Goal: Transaction & Acquisition: Purchase product/service

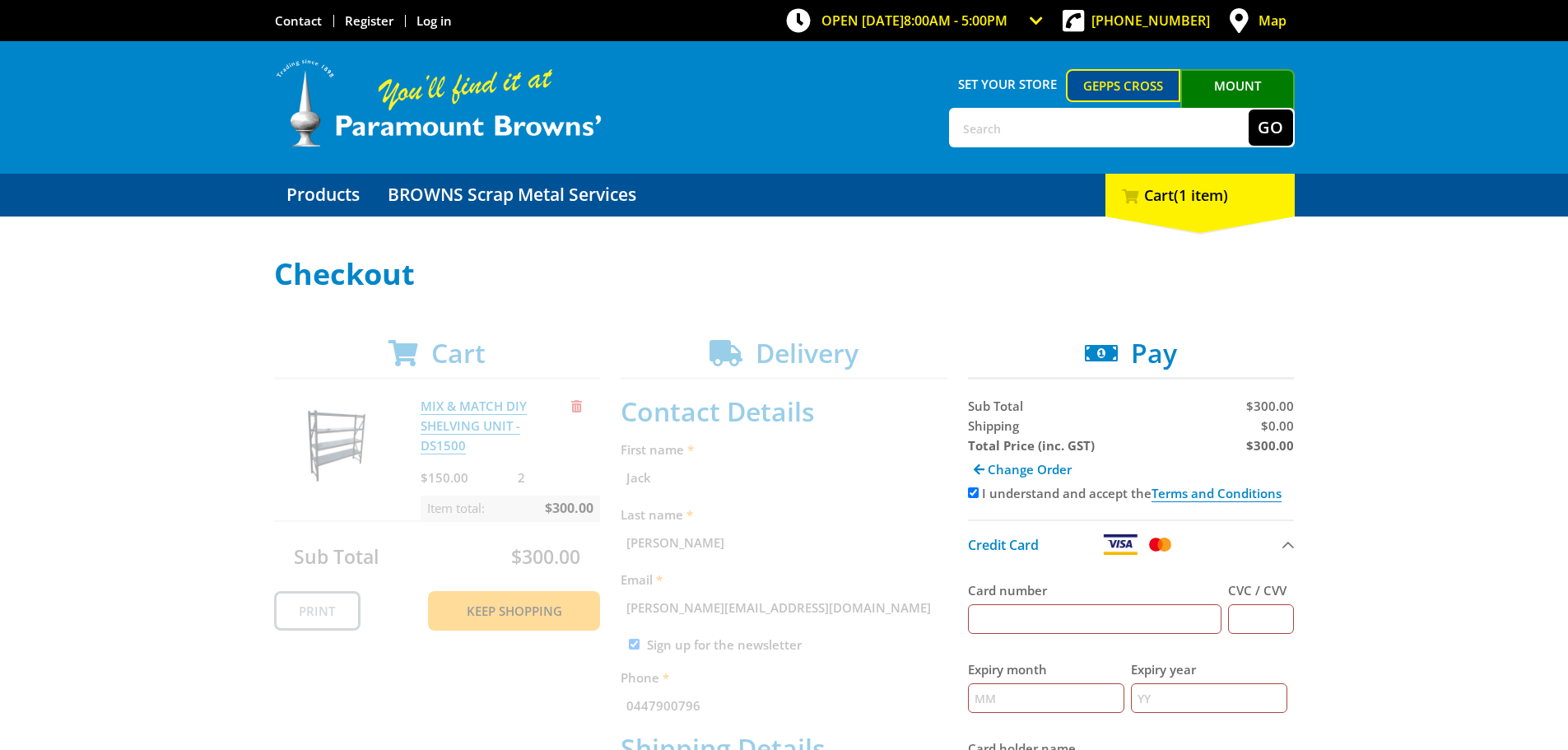
select select "Pickup"
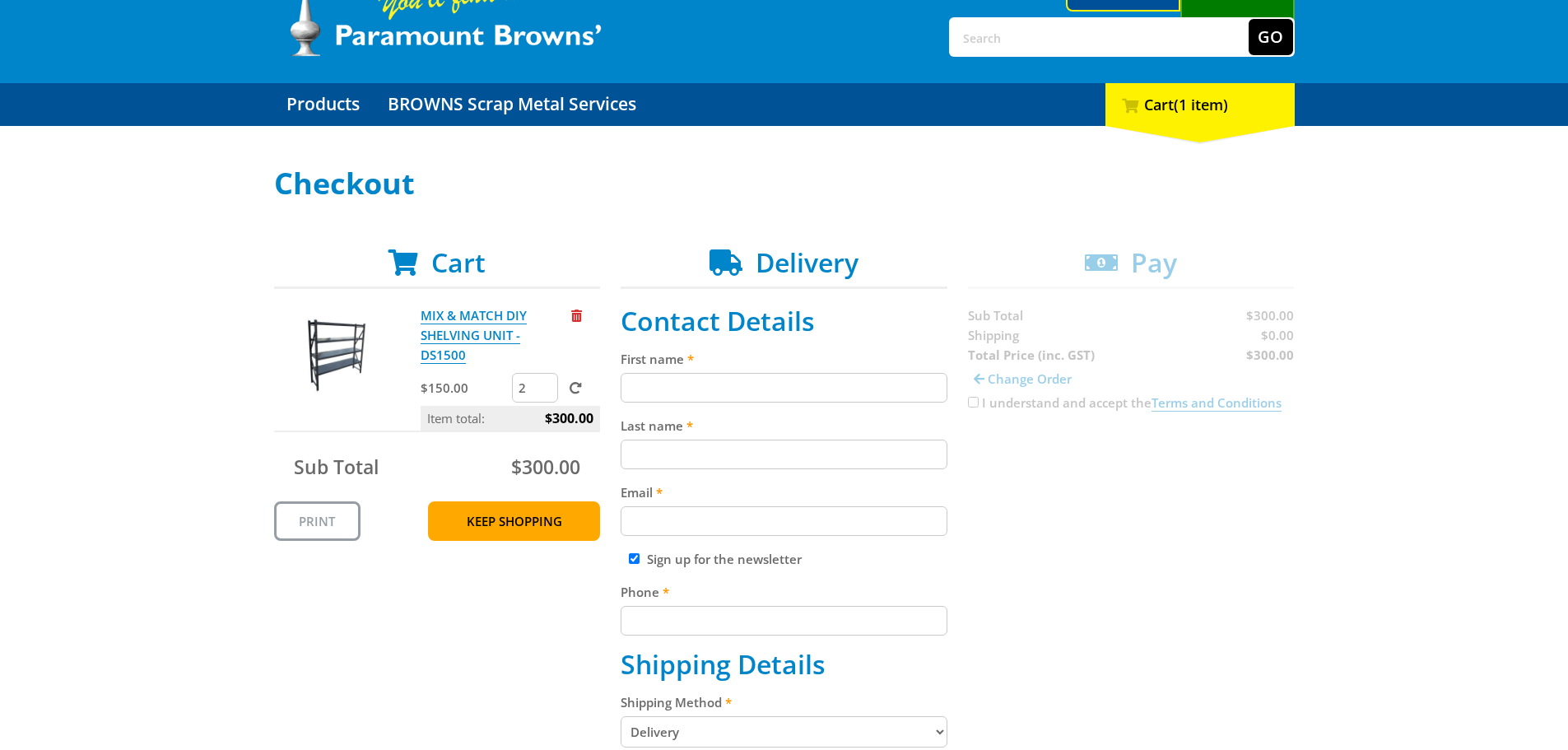
scroll to position [90, 0]
click at [457, 319] on link "MIX & MATCH DIY SHELVING UNIT - DS1500" at bounding box center [474, 335] width 107 height 57
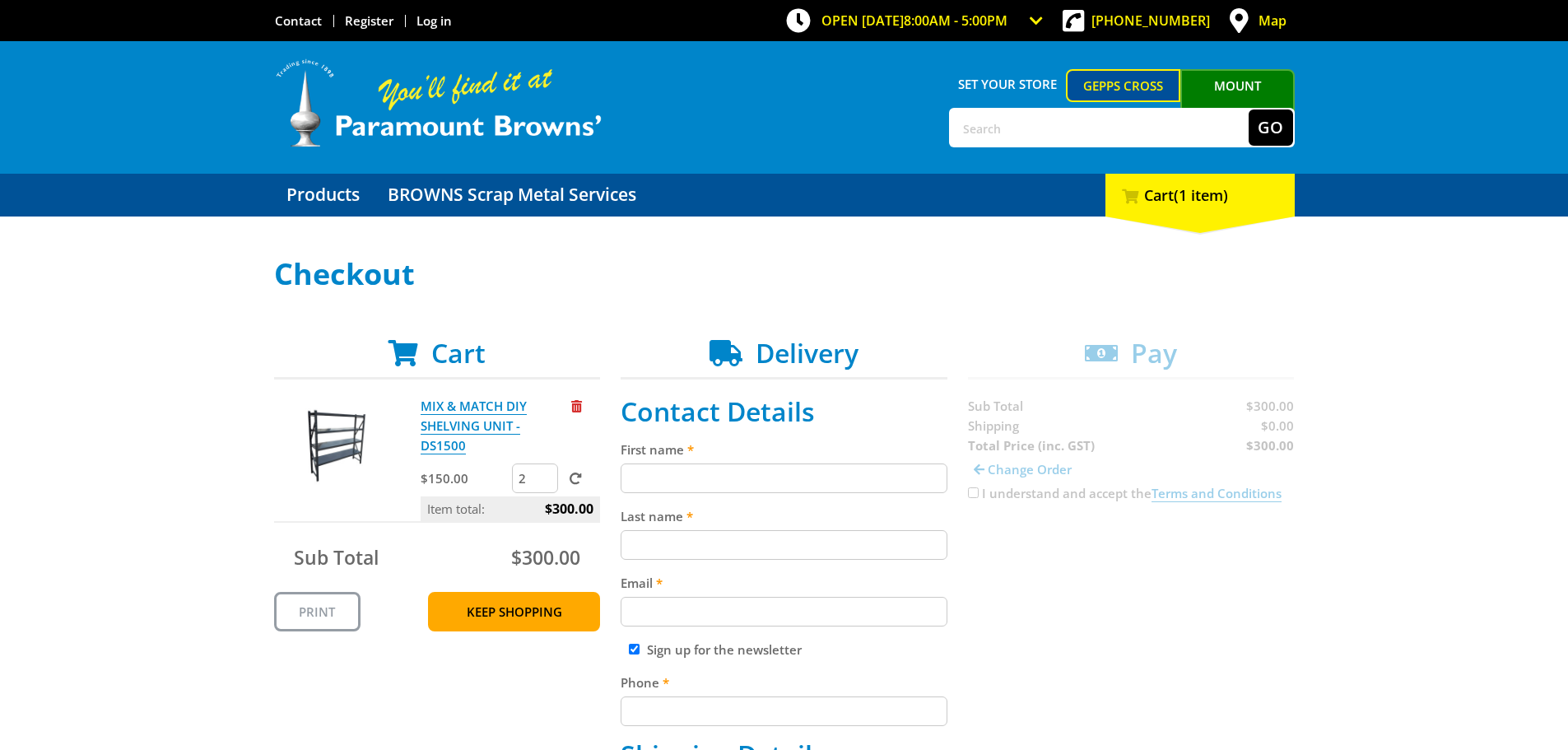
click at [724, 477] on input "First name" at bounding box center [784, 477] width 327 height 30
type input "Jack"
type input "[PERSON_NAME]"
type input "[PERSON_NAME][EMAIL_ADDRESS][DOMAIN_NAME]"
type input "0447900796"
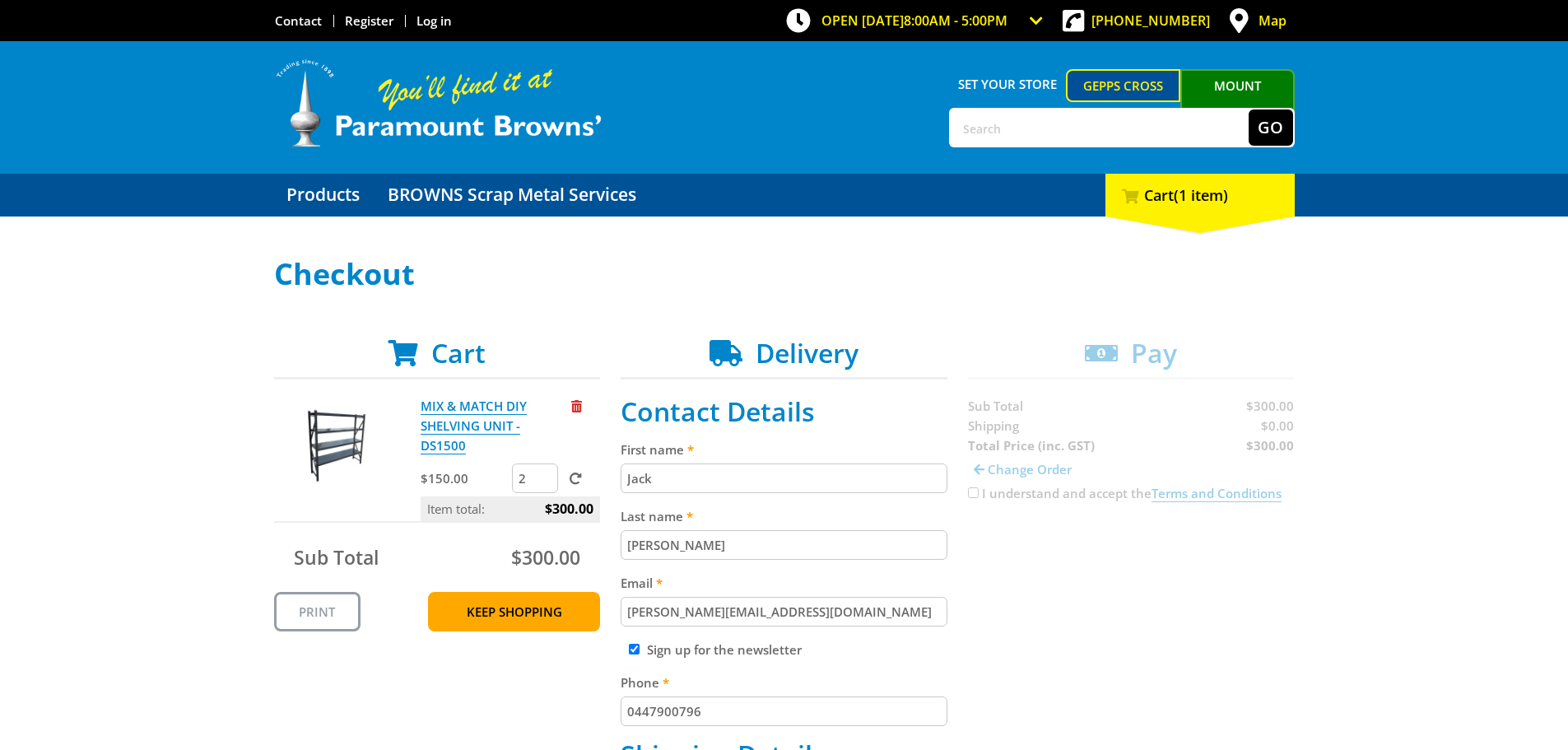
type input "ESO Surveyors"
type input "[STREET_ADDRESS][PERSON_NAME]"
type input "Plympton"
type input "5038"
select select "SA"
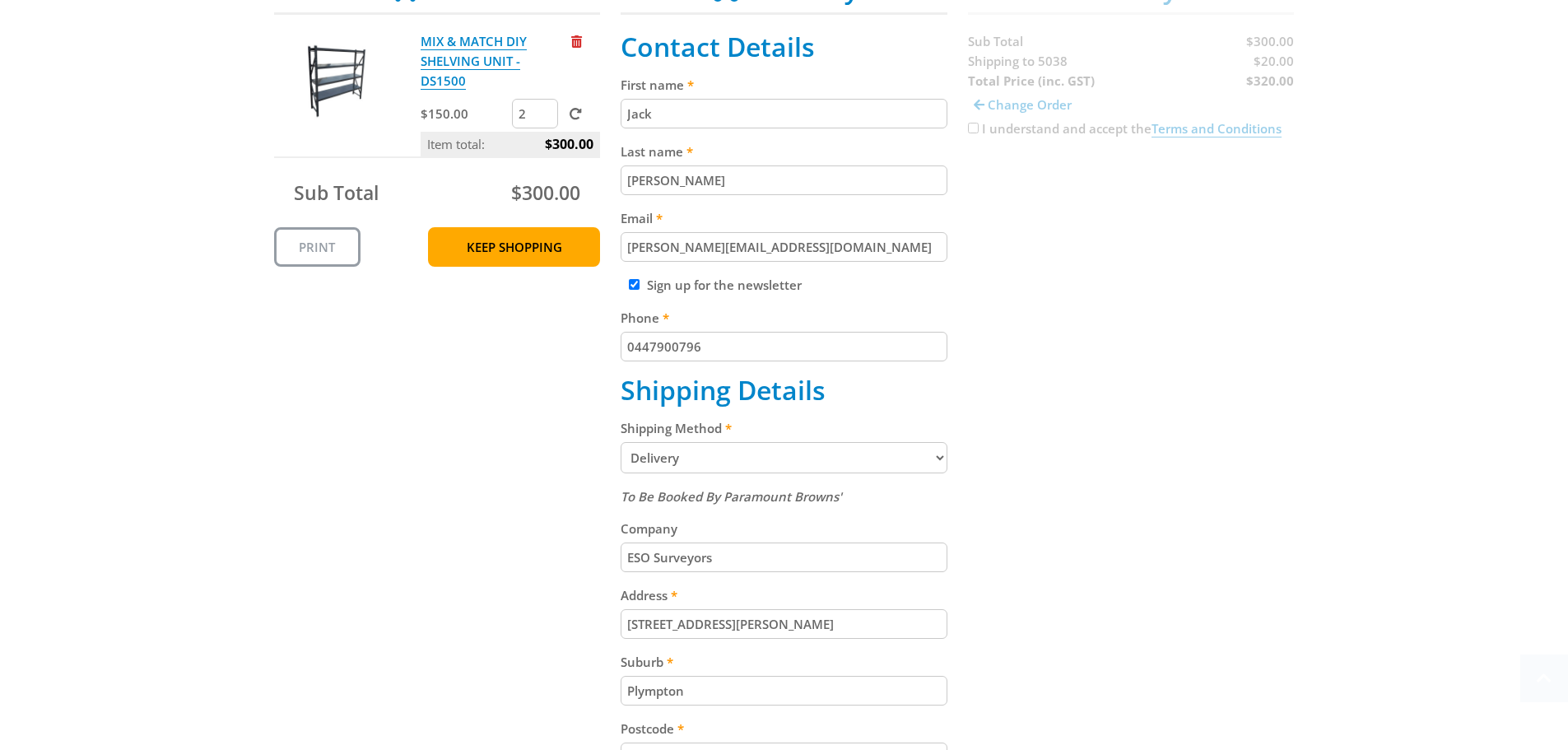
scroll to position [412, 0]
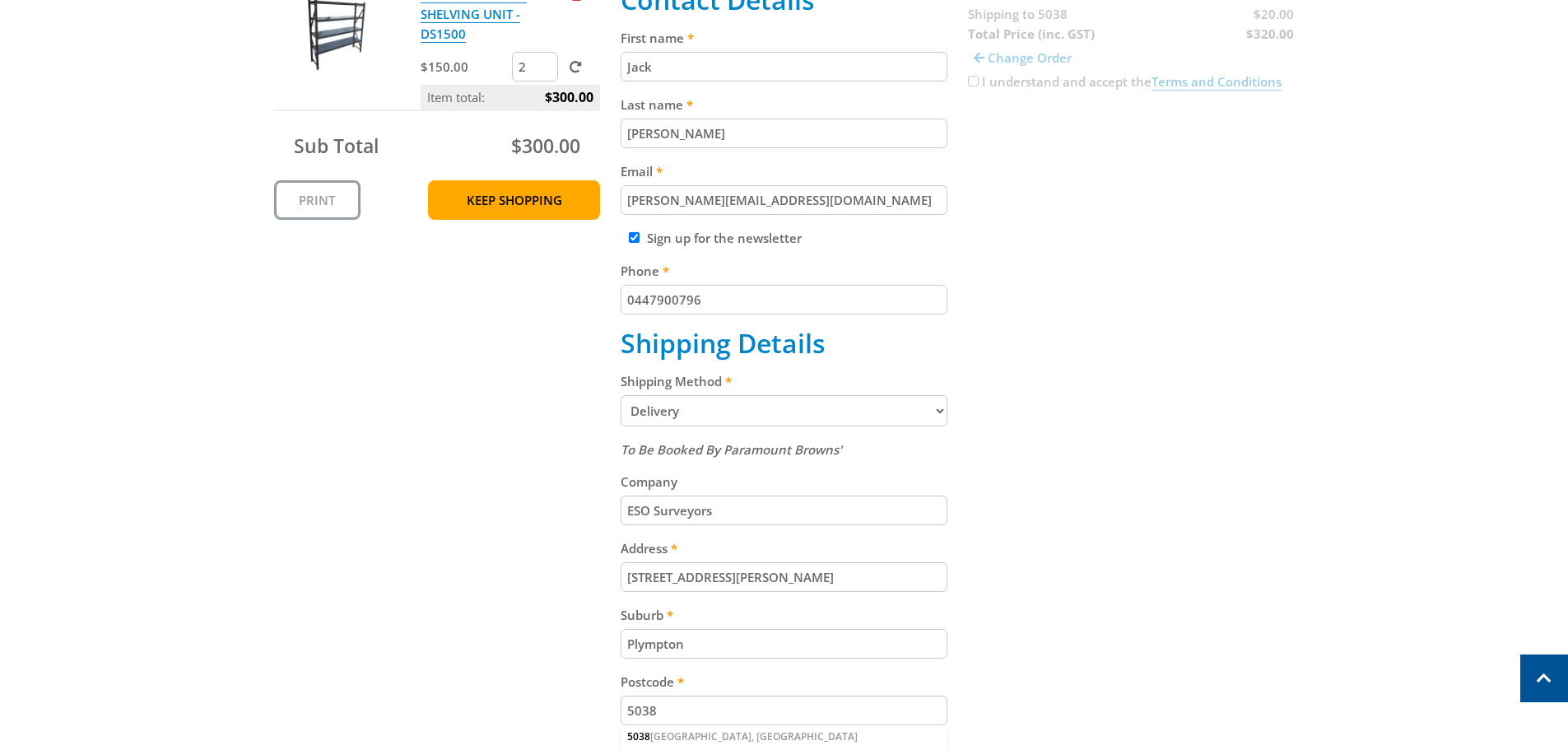
click at [786, 403] on select "Pickup from Gepps Cross Delivery" at bounding box center [784, 411] width 327 height 32
select select "Pickup"
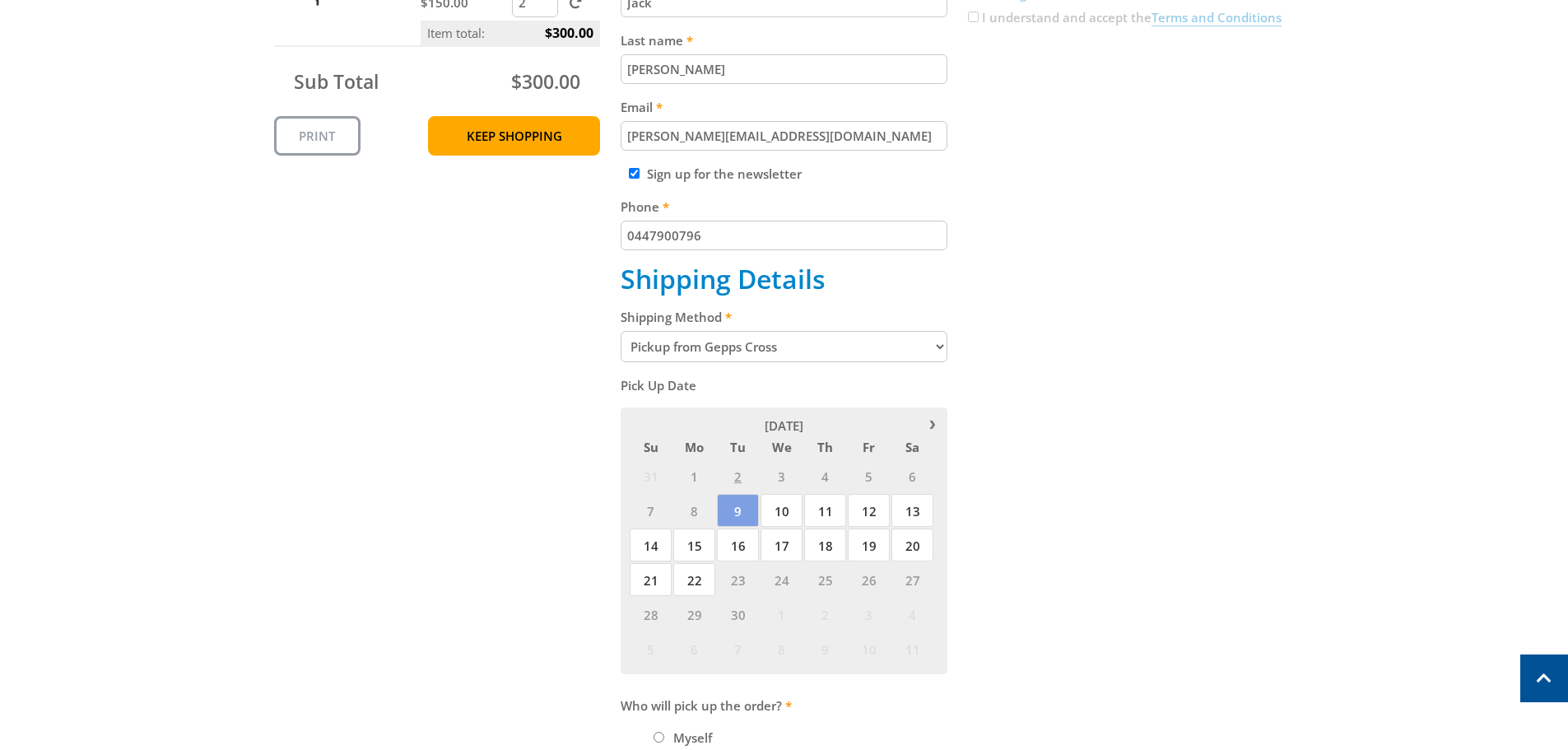
scroll to position [494, 0]
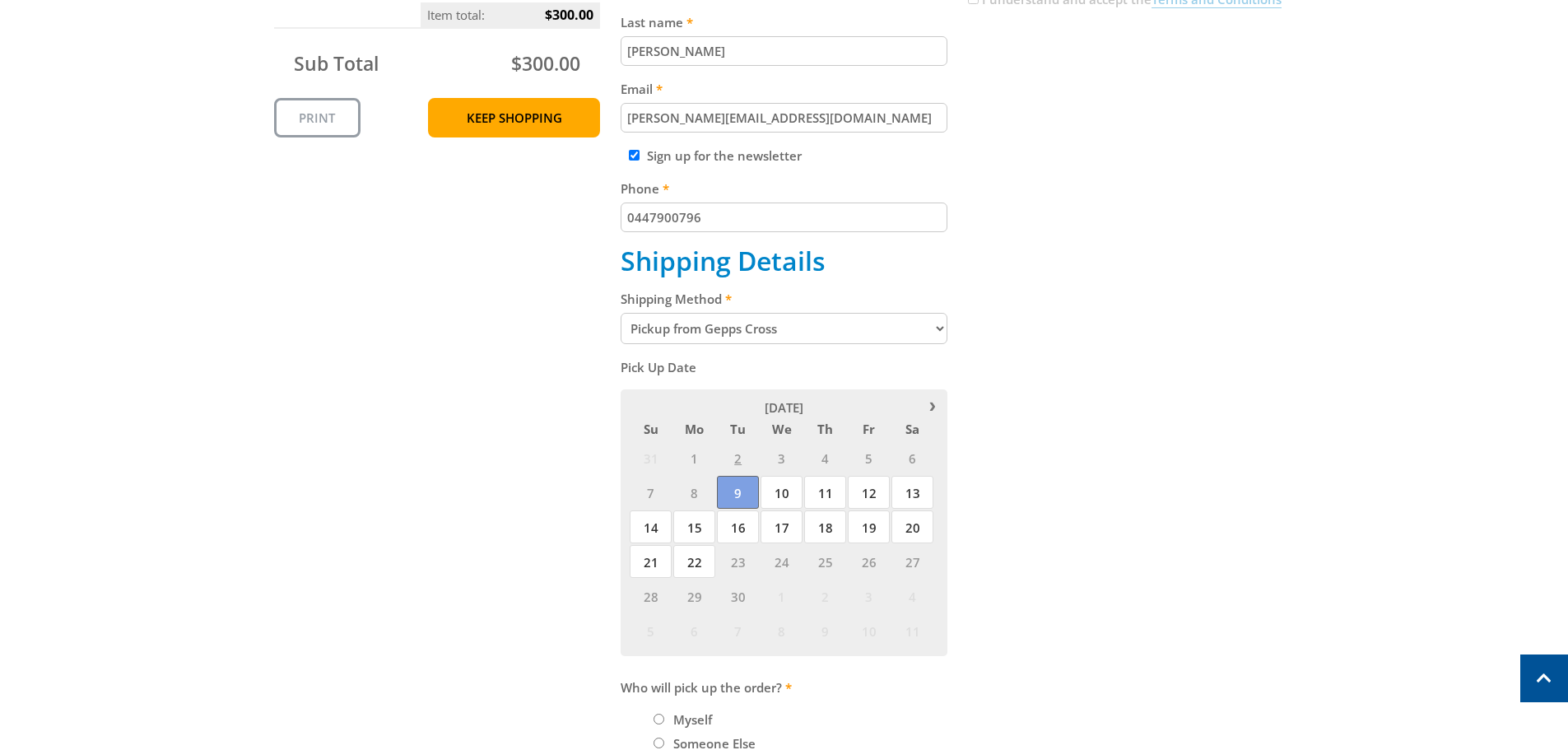
click at [737, 495] on span "9" at bounding box center [738, 492] width 42 height 32
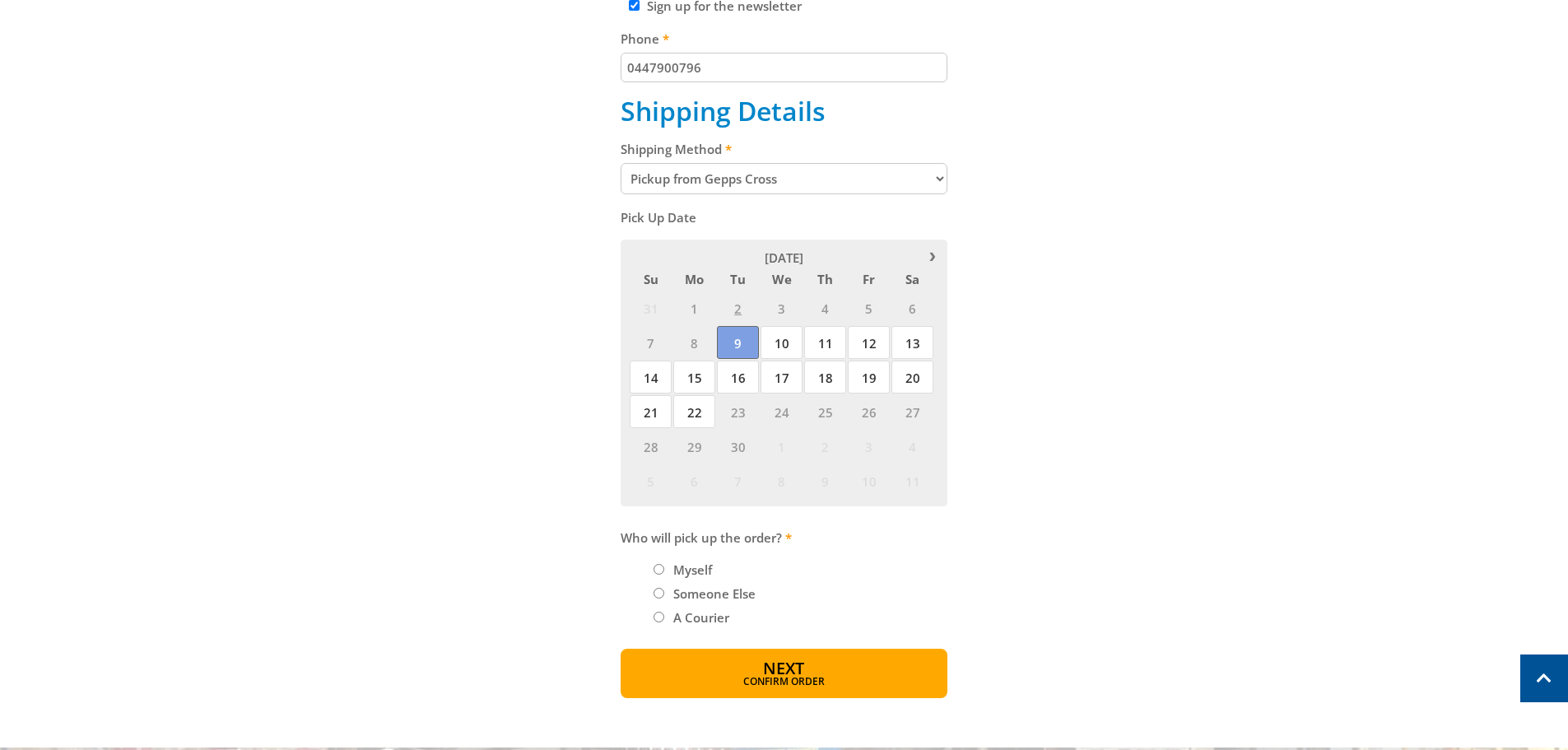
scroll to position [659, 0]
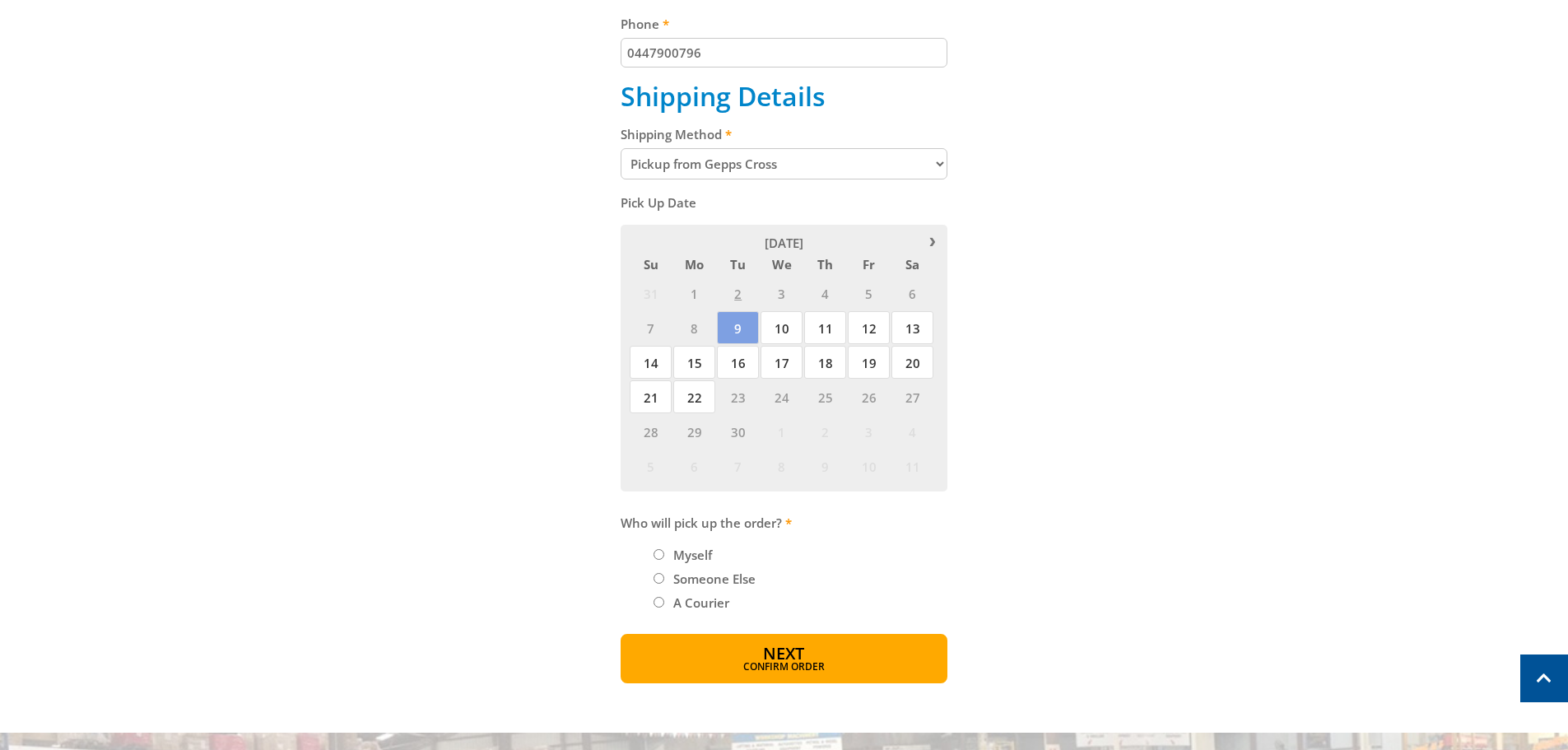
click at [678, 548] on label "Myself" at bounding box center [693, 554] width 51 height 28
click at [664, 549] on input "Myself" at bounding box center [659, 554] width 11 height 11
radio input "true"
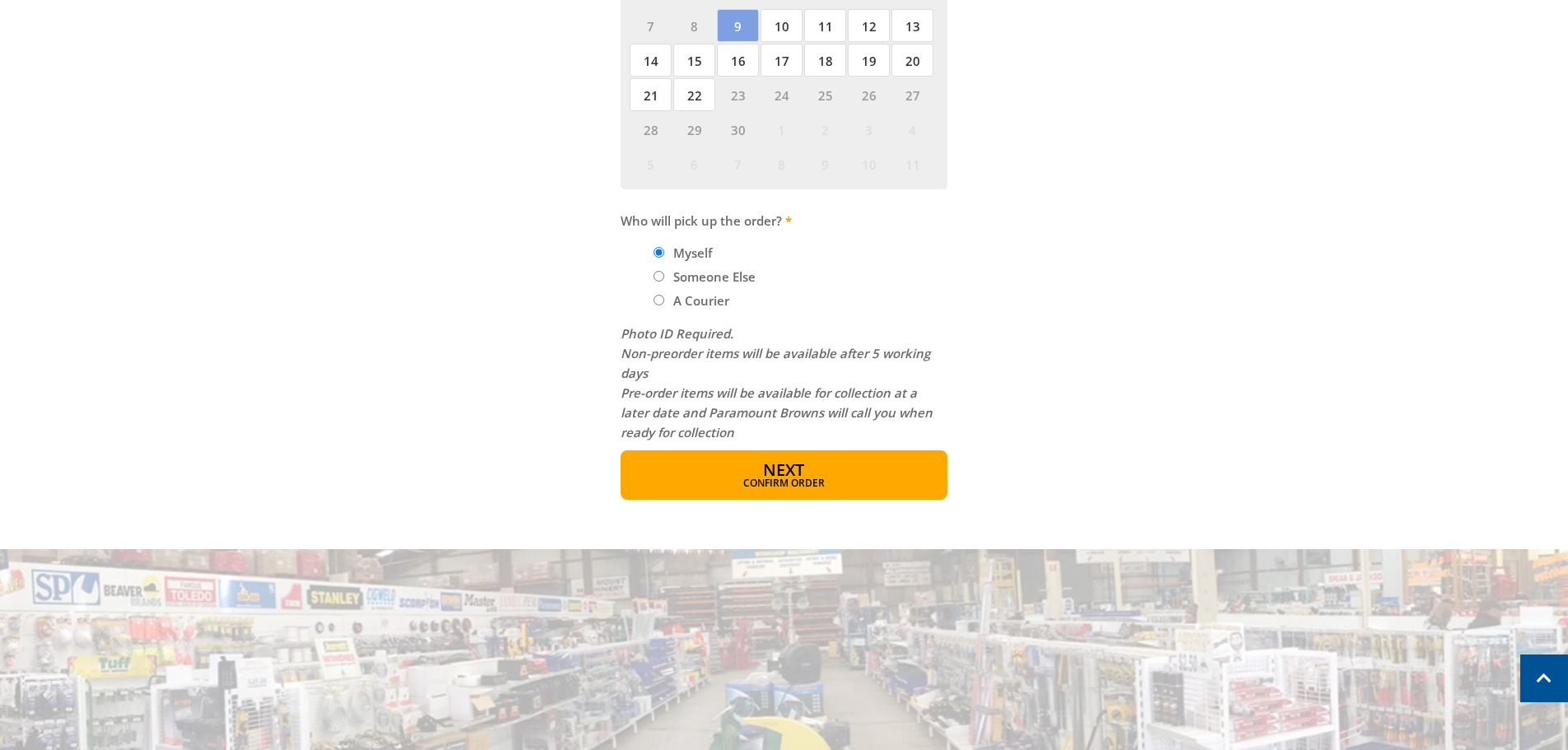
scroll to position [987, 0]
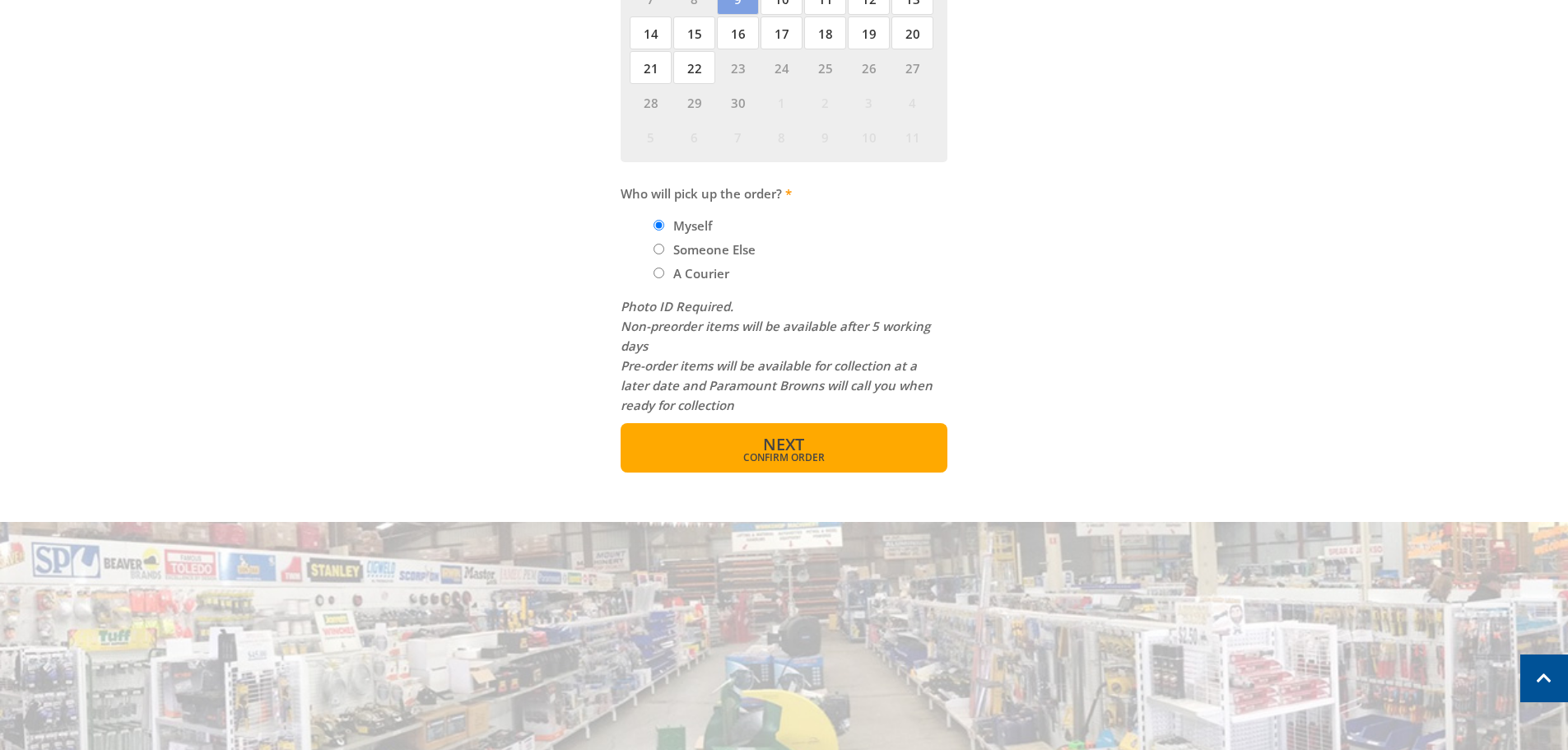
click at [728, 453] on span "Confirm order" at bounding box center [784, 458] width 256 height 10
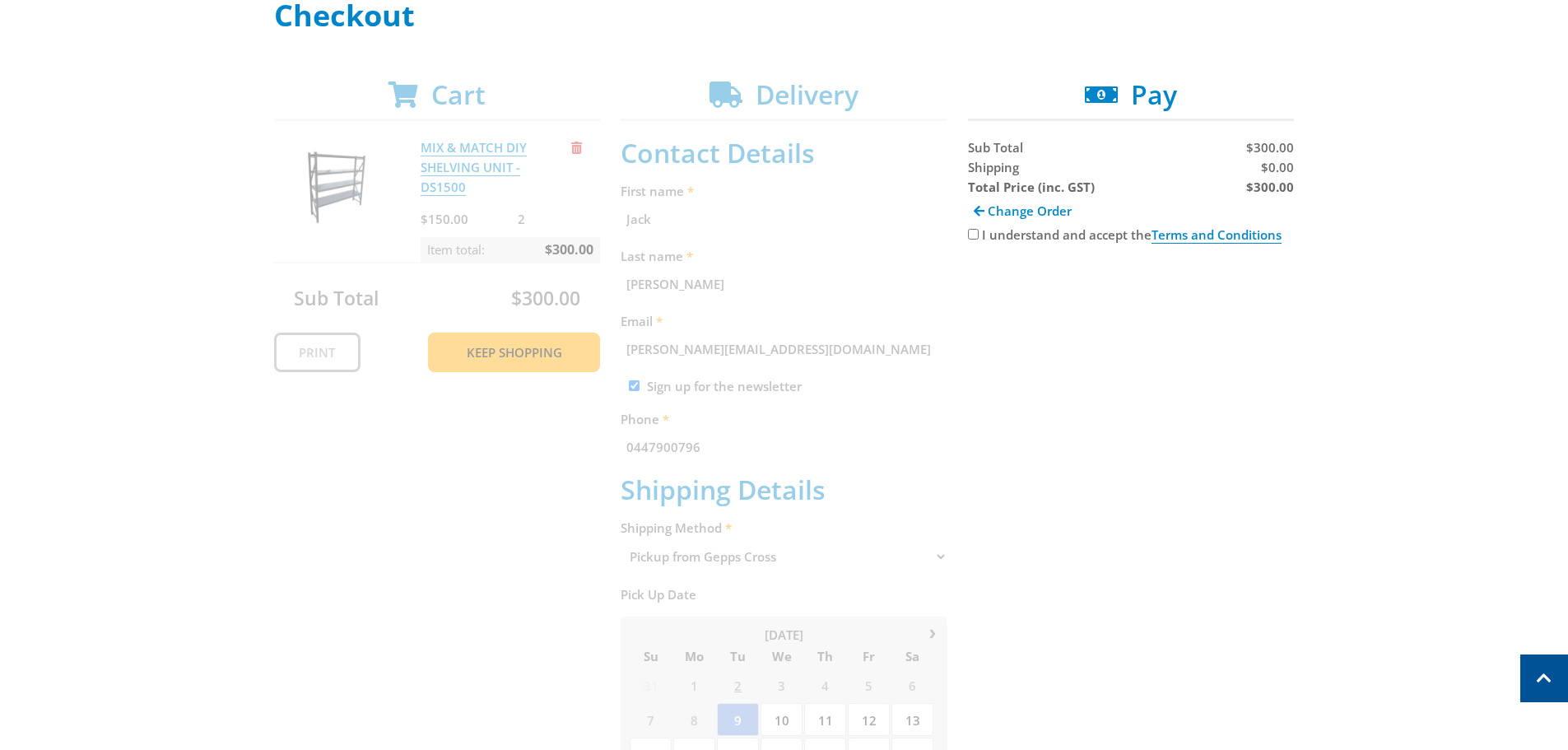
scroll to position [255, 0]
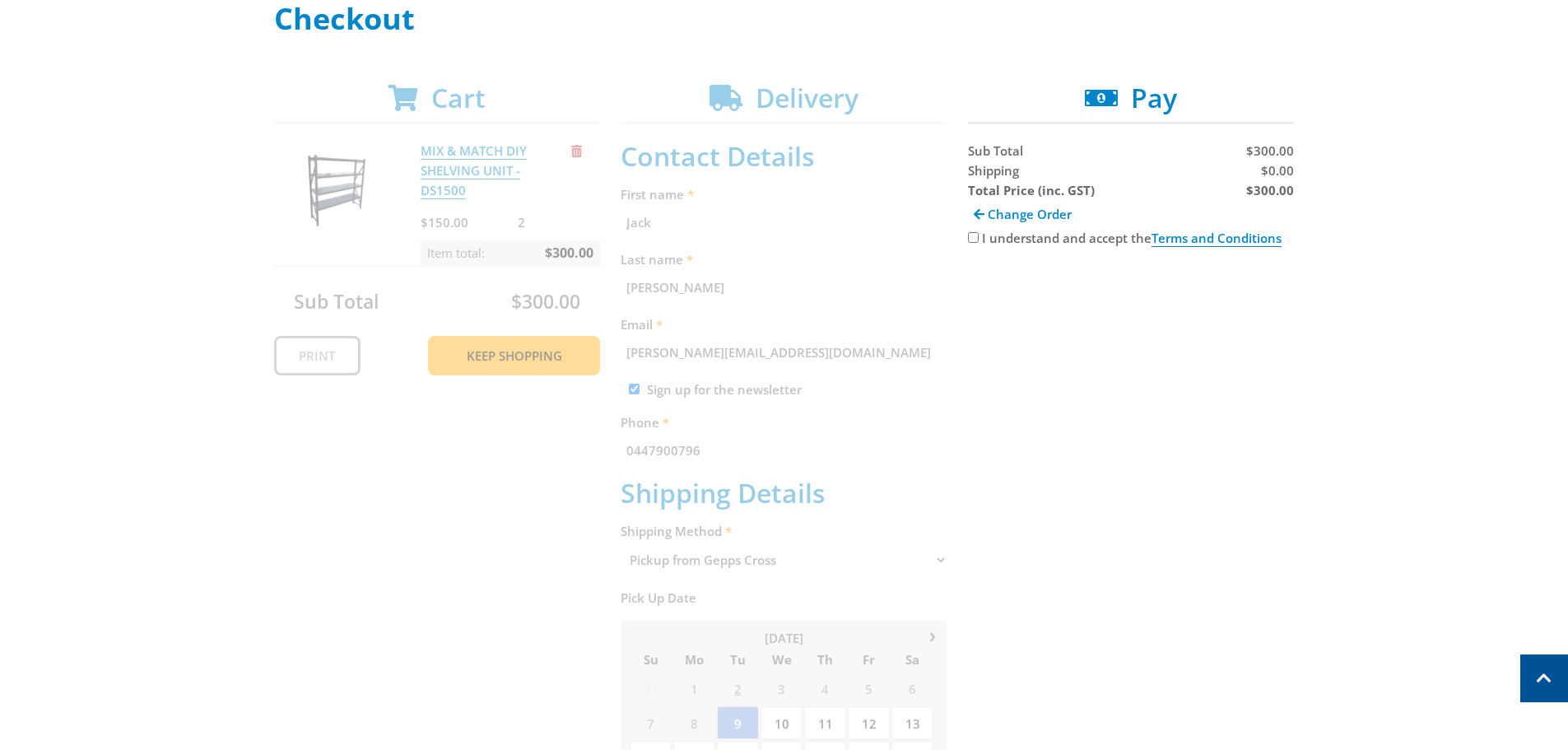
click at [975, 237] on input "I understand and accept the Terms and Conditions" at bounding box center [973, 237] width 11 height 11
checkbox input "true"
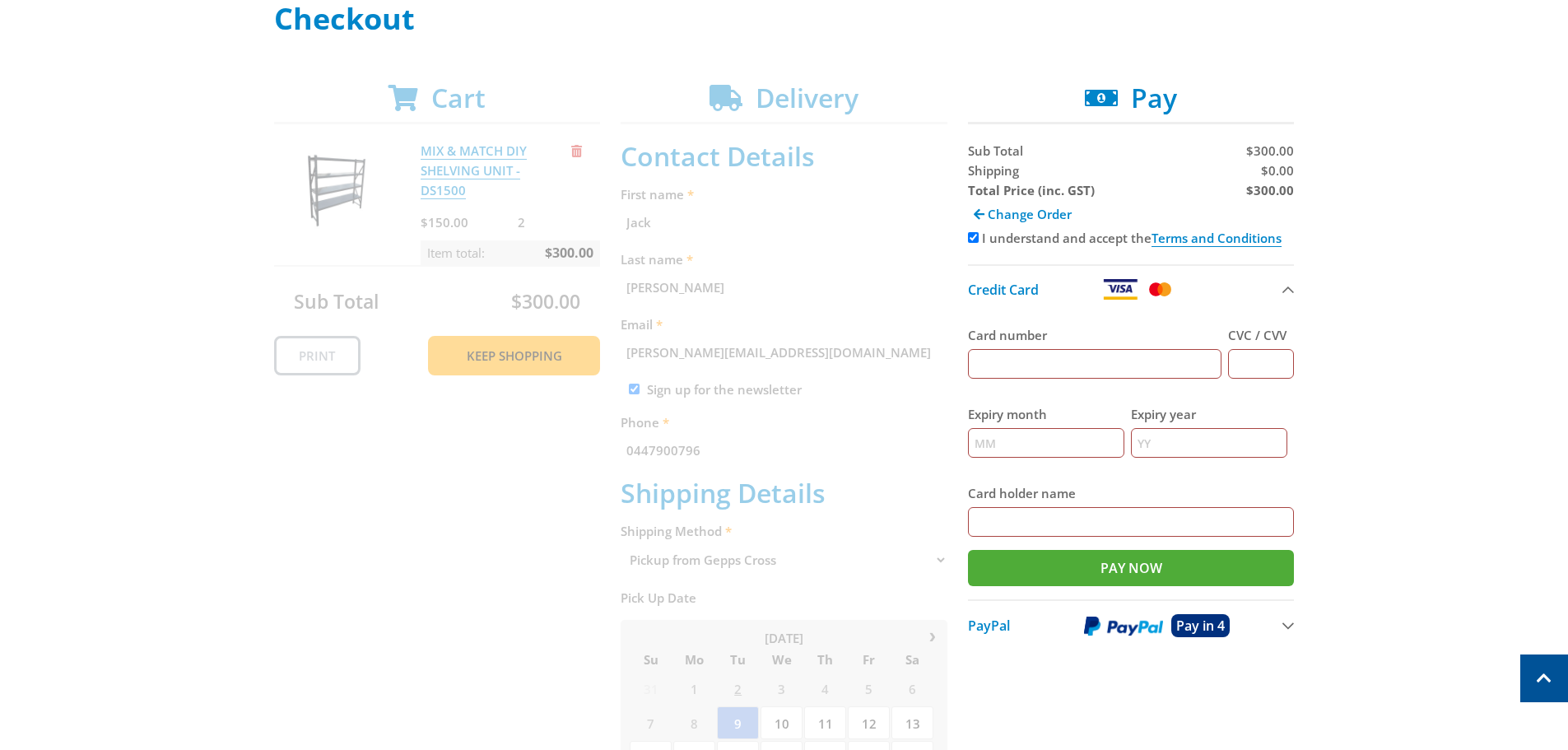
click at [1042, 370] on input "Card number" at bounding box center [1095, 364] width 255 height 30
type input "[CREDIT_CARD_NUMBER]"
type input "458"
type input "06"
type input "2026"
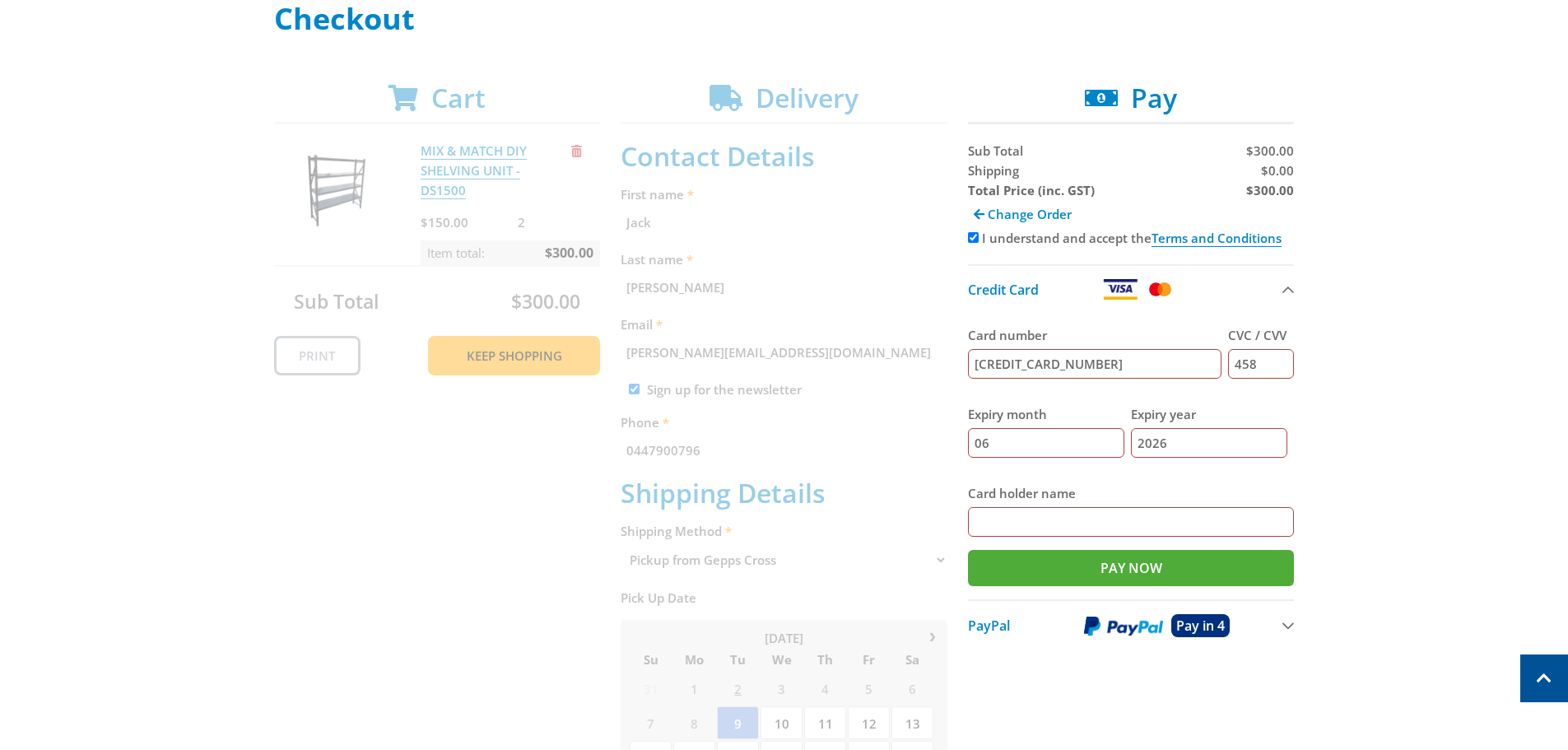
type input "[PERSON_NAME]"
click at [1188, 570] on input "Pay Now" at bounding box center [1131, 568] width 327 height 36
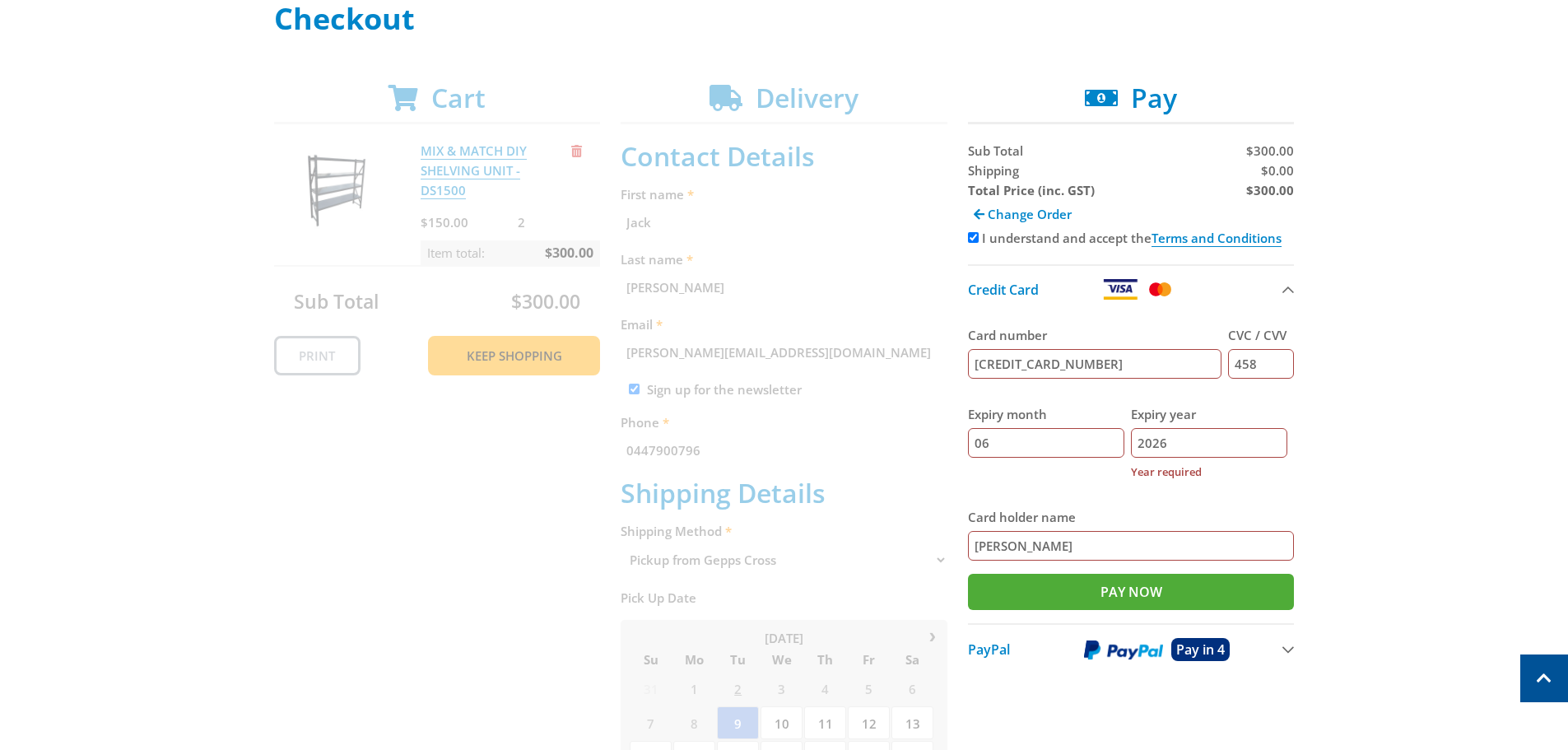
click at [1452, 324] on div "Select your Delivery Method Personal Pick up Available [DATE] Courier Pick up A…" at bounding box center [784, 599] width 1568 height 1194
click at [1230, 444] on input "2026" at bounding box center [1209, 442] width 156 height 30
click at [1113, 509] on label "Card holder name" at bounding box center [1131, 517] width 327 height 20
click at [1113, 531] on input "[PERSON_NAME]" at bounding box center [1131, 545] width 327 height 30
click at [1111, 588] on input "Pay Now" at bounding box center [1131, 592] width 327 height 36
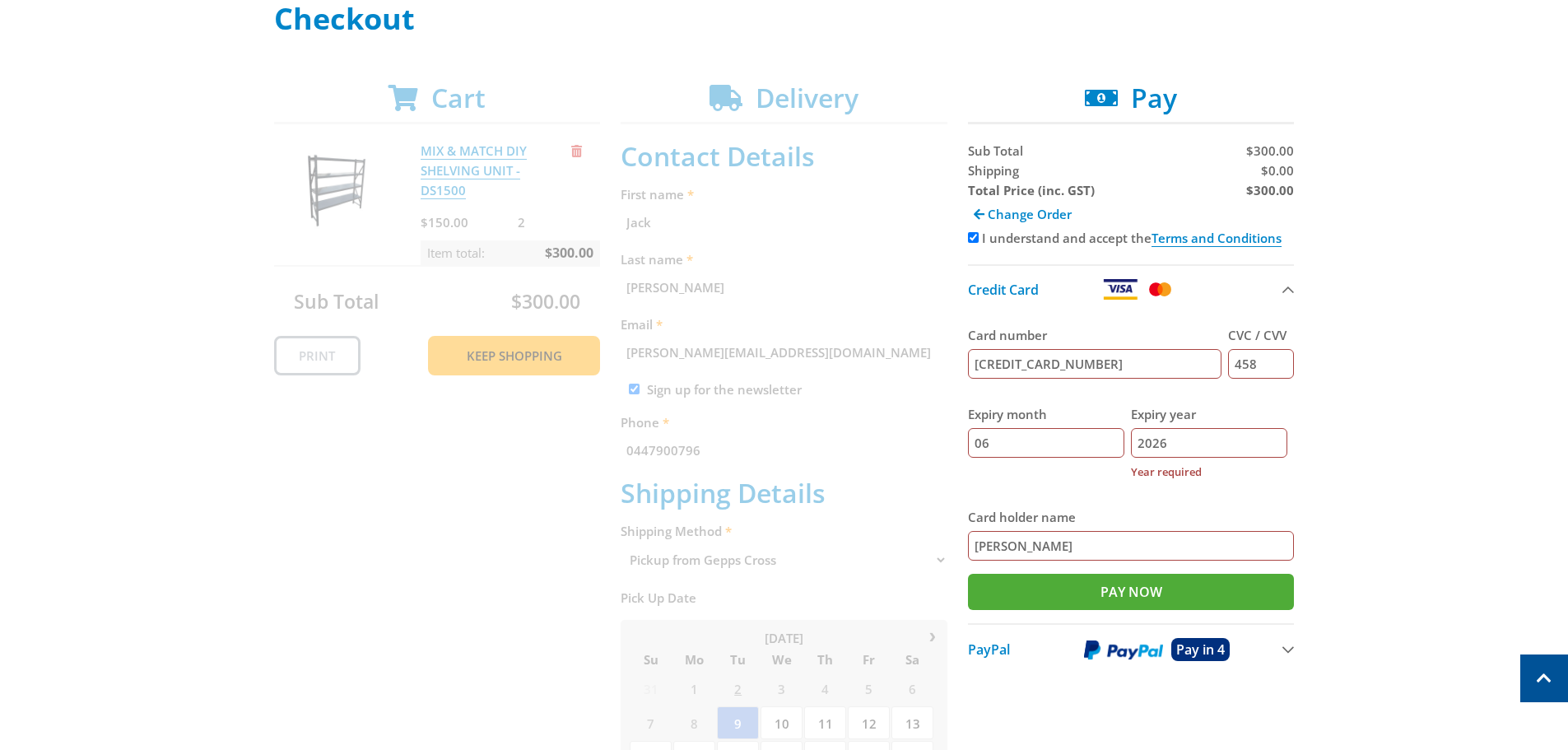
click at [1189, 444] on input "2026" at bounding box center [1209, 442] width 156 height 30
type input "2"
type input "2026"
click at [1336, 409] on div "Select your Delivery Method Personal Pick up Available [DATE] Courier Pick up A…" at bounding box center [784, 599] width 1568 height 1194
click at [1155, 590] on input "Pay Now" at bounding box center [1131, 592] width 327 height 36
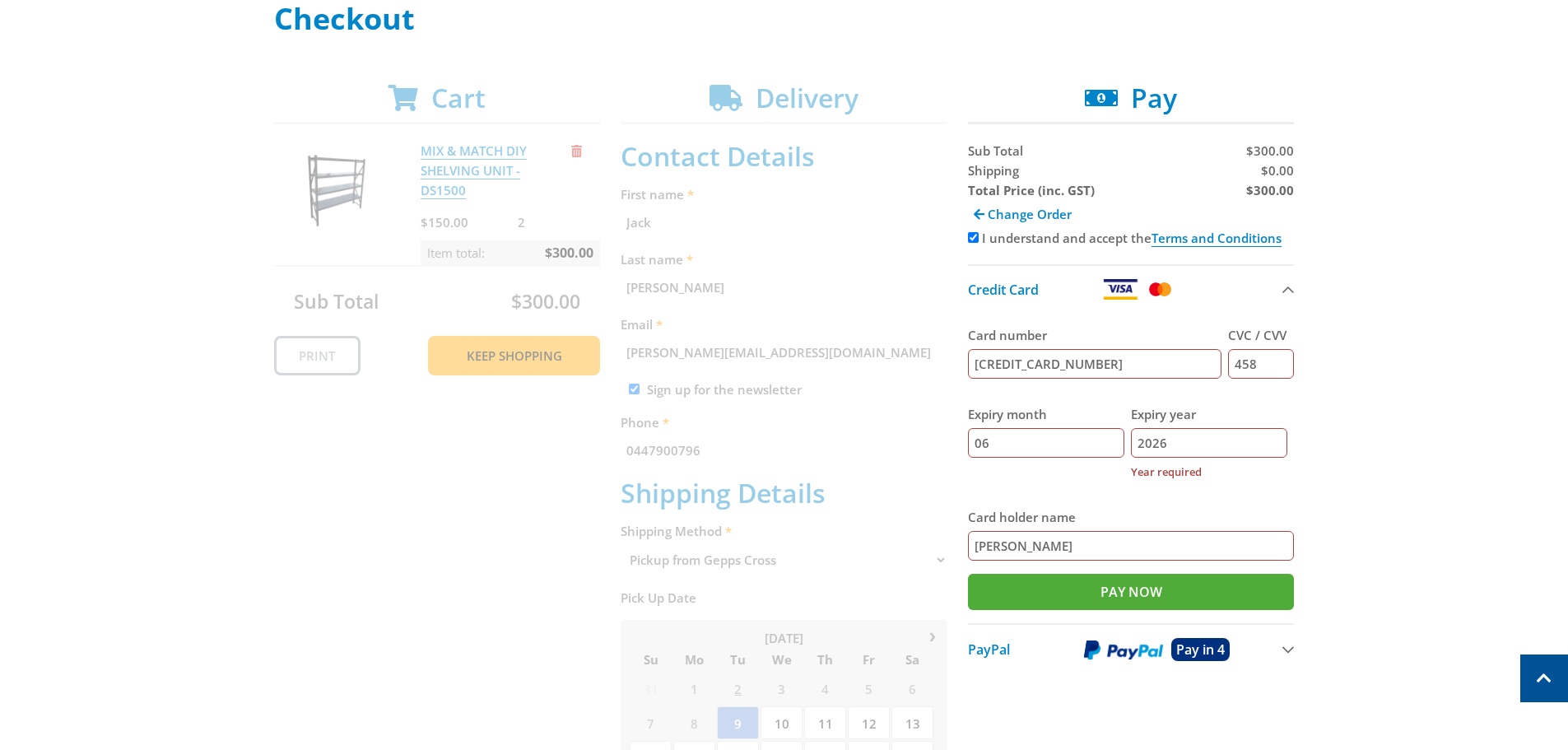
click at [1072, 455] on input "06" at bounding box center [1045, 442] width 156 height 30
click at [1078, 556] on input "[PERSON_NAME]" at bounding box center [1131, 545] width 327 height 30
click at [1071, 584] on input "Pay Now" at bounding box center [1131, 592] width 327 height 36
click at [1099, 366] on input "[CREDIT_CARD_NUMBER]" at bounding box center [1095, 364] width 255 height 30
type input "[CREDIT_CARD_NUMBER]"
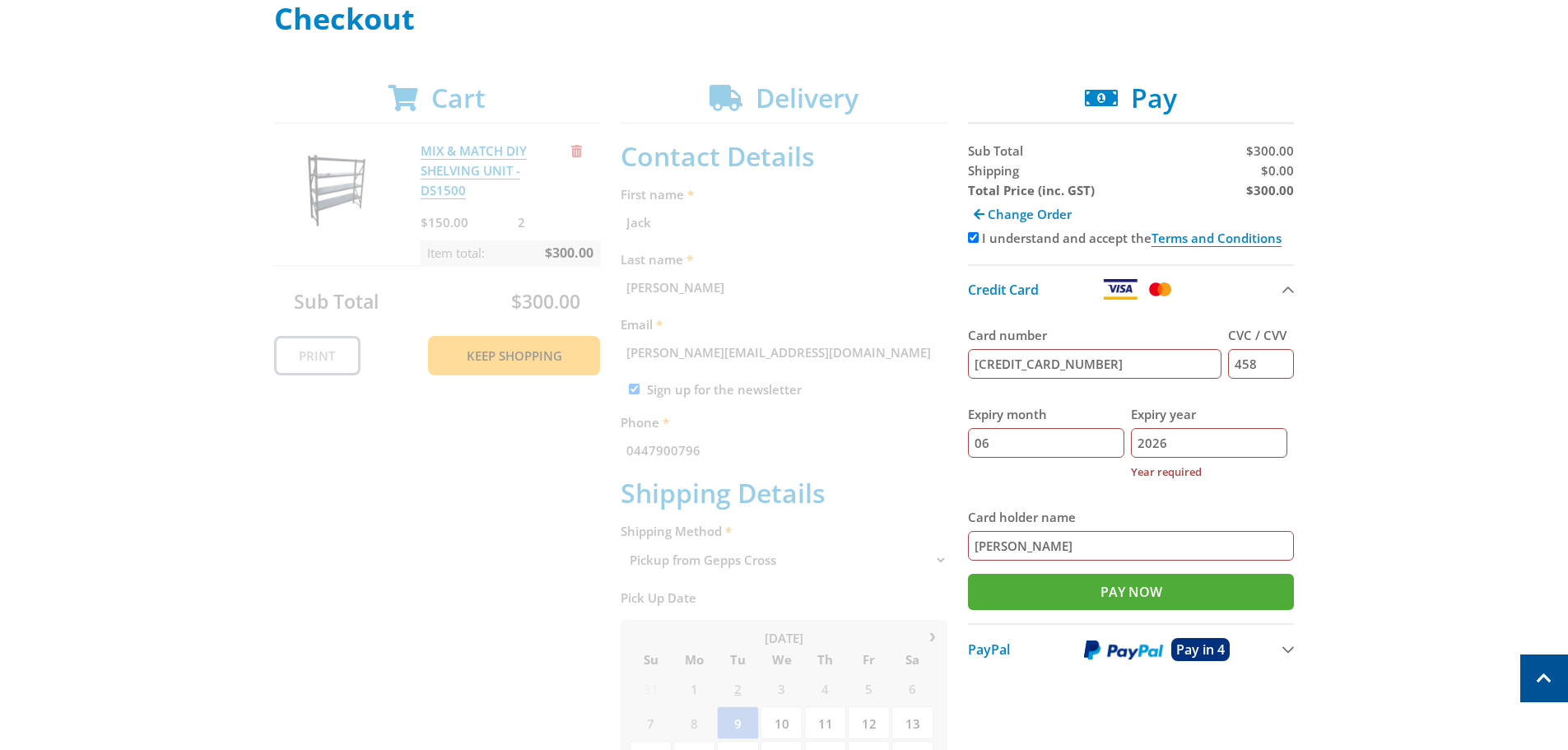
click at [1272, 363] on input "458" at bounding box center [1261, 364] width 66 height 30
type input "458"
click at [1081, 440] on input "06" at bounding box center [1045, 442] width 156 height 30
type input "06"
click at [1158, 447] on input "2026" at bounding box center [1209, 442] width 156 height 30
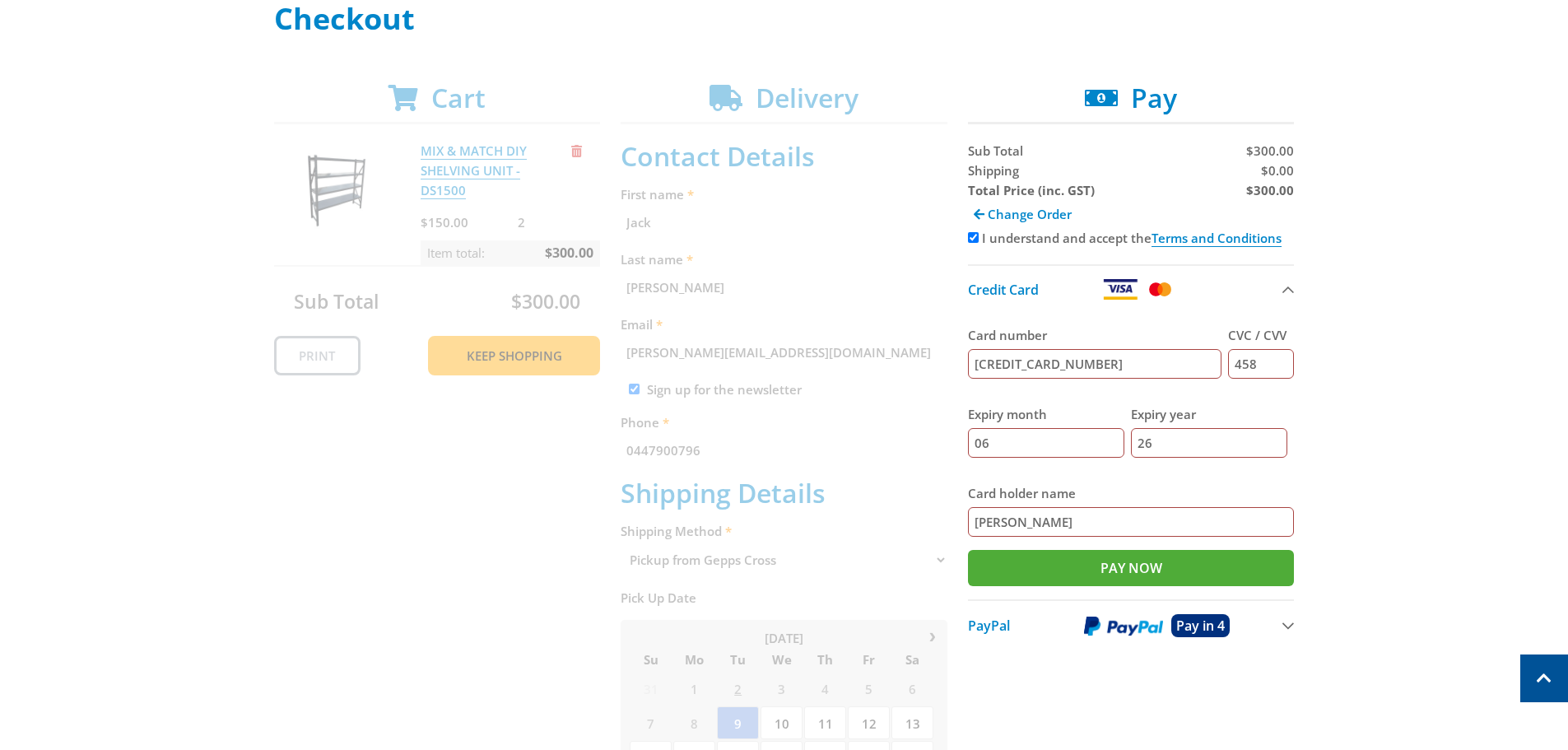
type input "26"
click at [1169, 472] on fieldset "Card number [CREDIT_CARD_NUMBER] CVC / CVV 458 Expiry month 06 Expiry year 26 C…" at bounding box center [1131, 431] width 327 height 237
click at [1139, 573] on input "Pay Now" at bounding box center [1131, 568] width 327 height 36
type input "Paying..."
